Goal: Information Seeking & Learning: Find specific fact

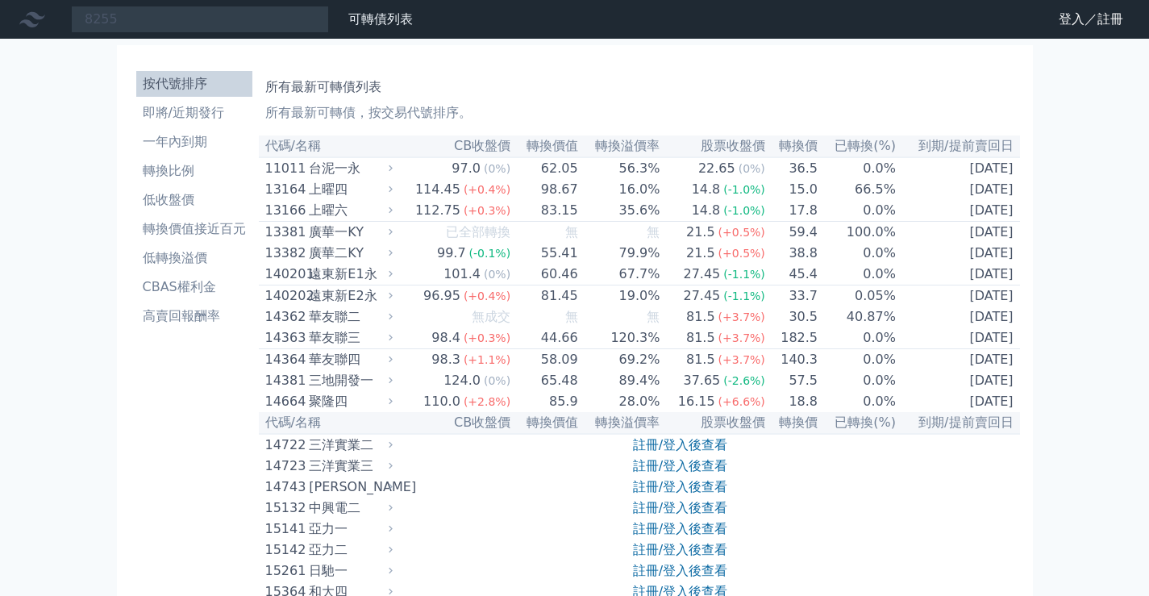
type input "8255"
click at [256, 12] on input "8255" at bounding box center [200, 19] width 258 height 27
click at [150, 33] on nav "8255 可轉債列表 財務數據 可轉債列表 財務數據 登入／註冊 登入／註冊" at bounding box center [574, 19] width 1149 height 39
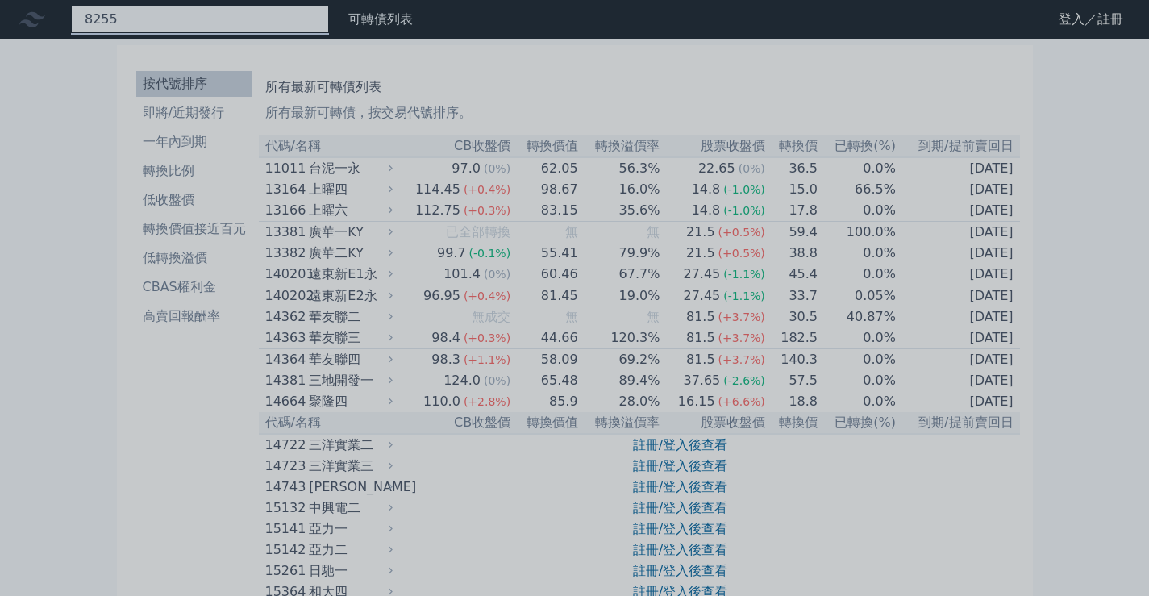
click at [157, 22] on div "8255" at bounding box center [200, 19] width 258 height 27
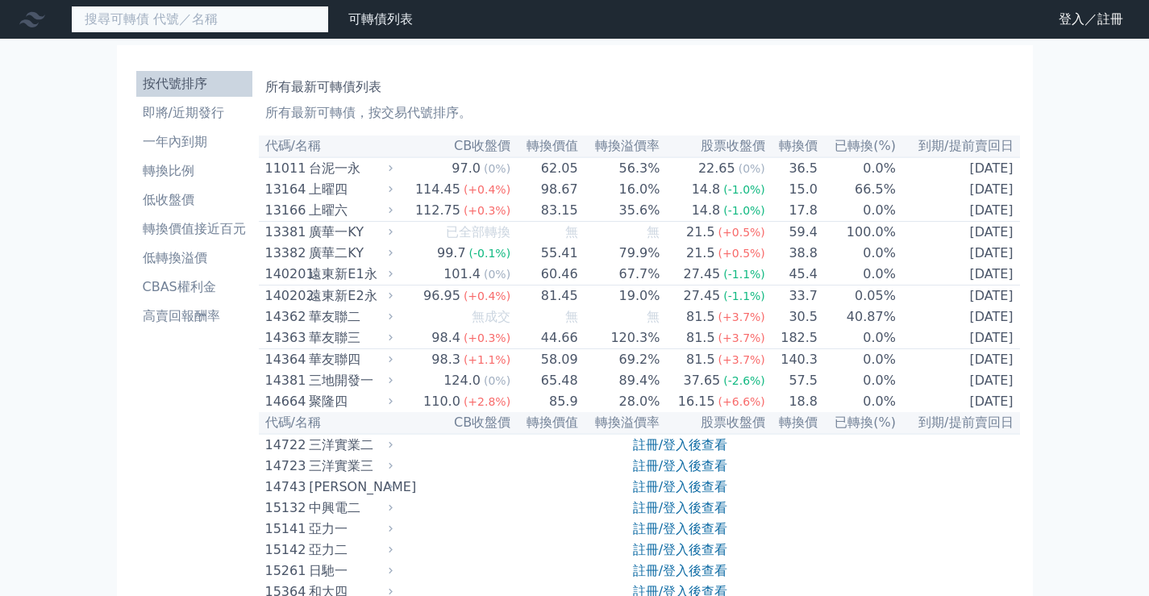
click at [174, 23] on input at bounding box center [200, 19] width 258 height 27
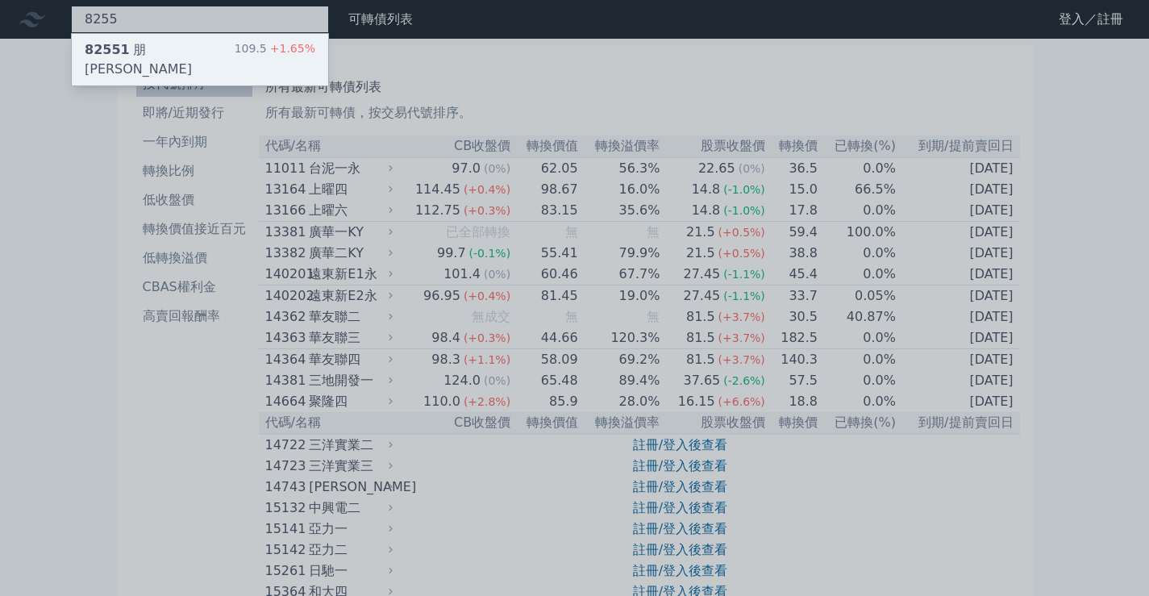
type input "8255"
click at [173, 41] on div "82551 朋程一 109.5 +1.65%" at bounding box center [200, 60] width 256 height 52
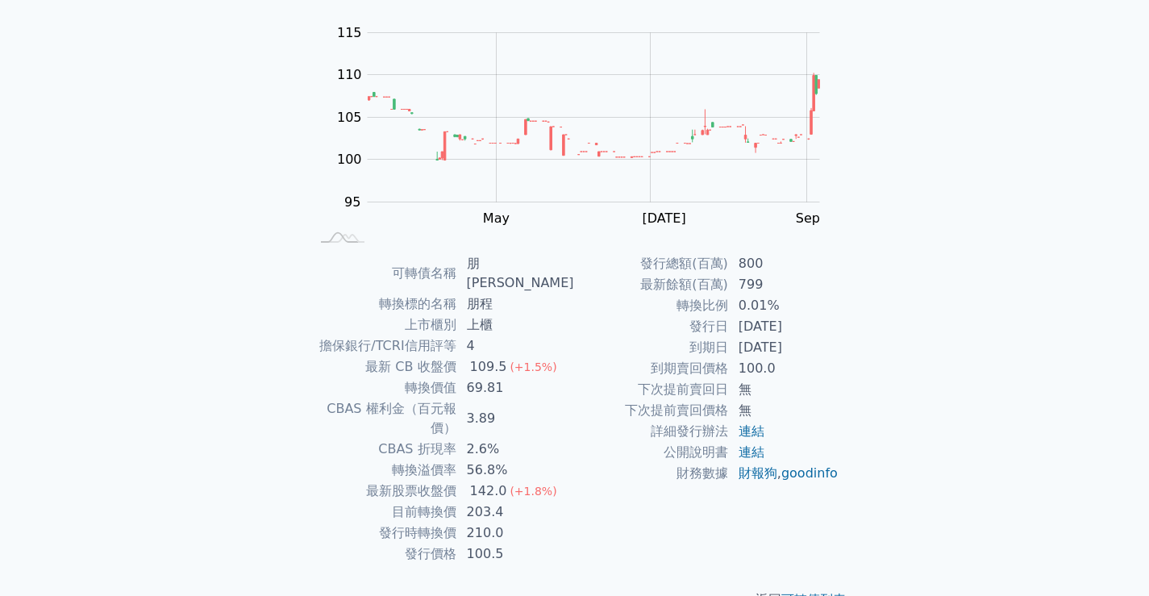
scroll to position [151, 0]
